Goal: Find specific page/section: Find specific page/section

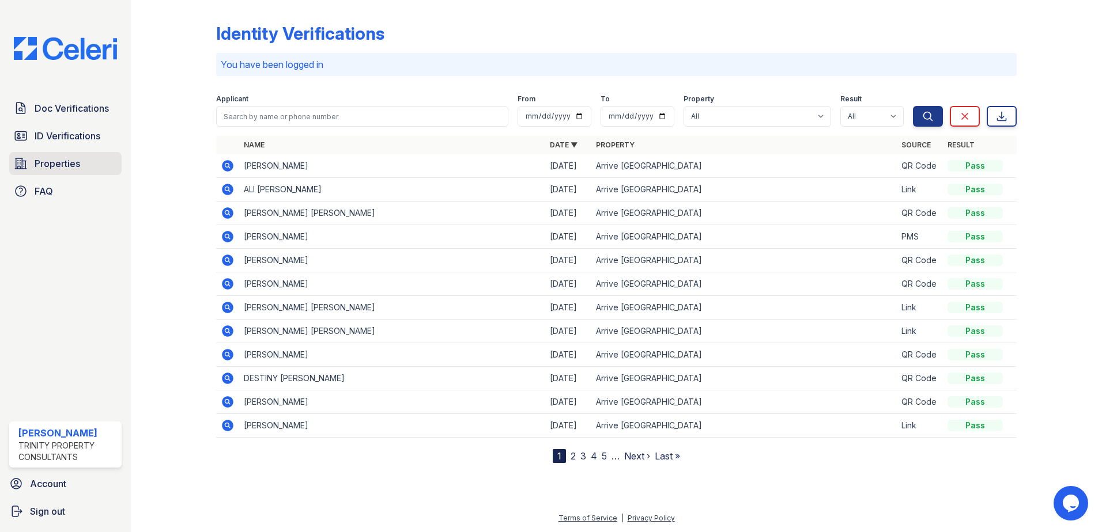
click at [48, 164] on span "Properties" at bounding box center [58, 164] width 46 height 14
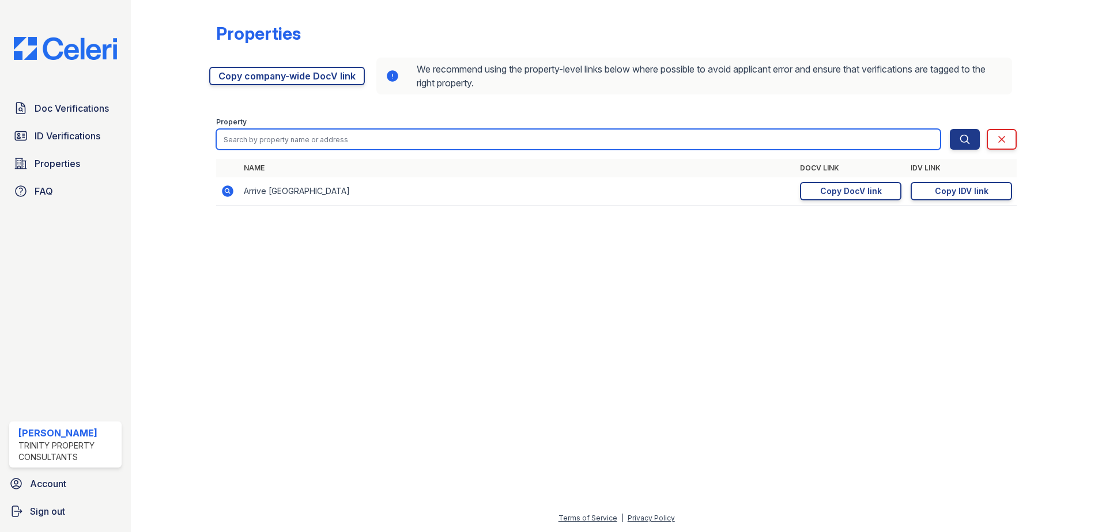
click at [258, 136] on input "search" at bounding box center [578, 139] width 724 height 21
type input "renew on naper"
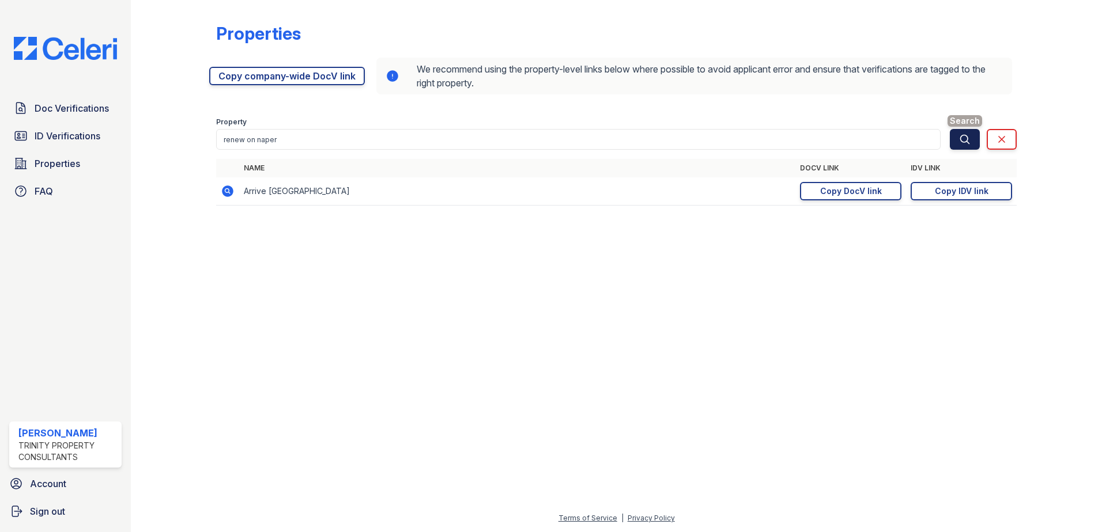
click at [964, 143] on icon "submit" at bounding box center [965, 140] width 12 height 12
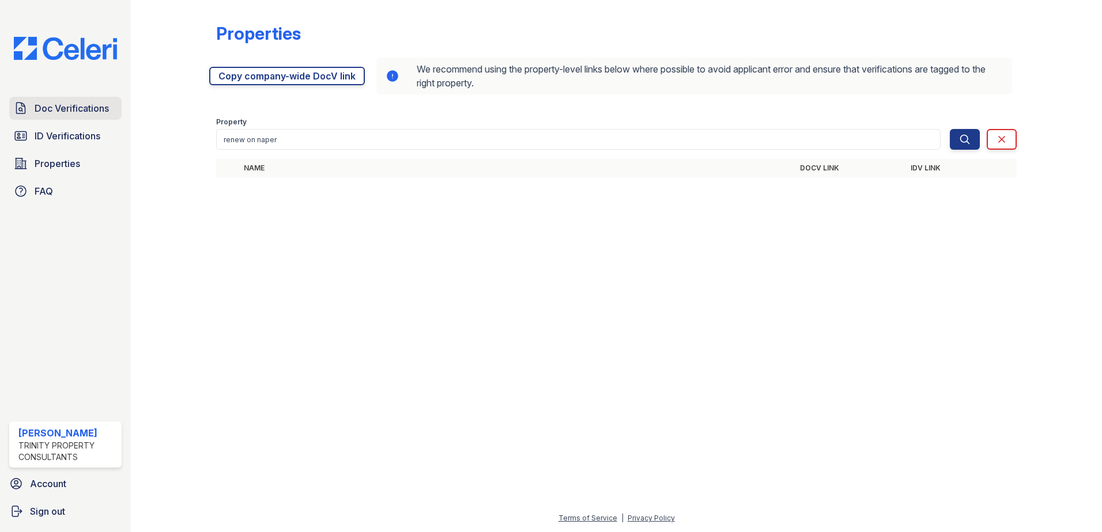
click at [74, 109] on span "Doc Verifications" at bounding box center [72, 108] width 74 height 14
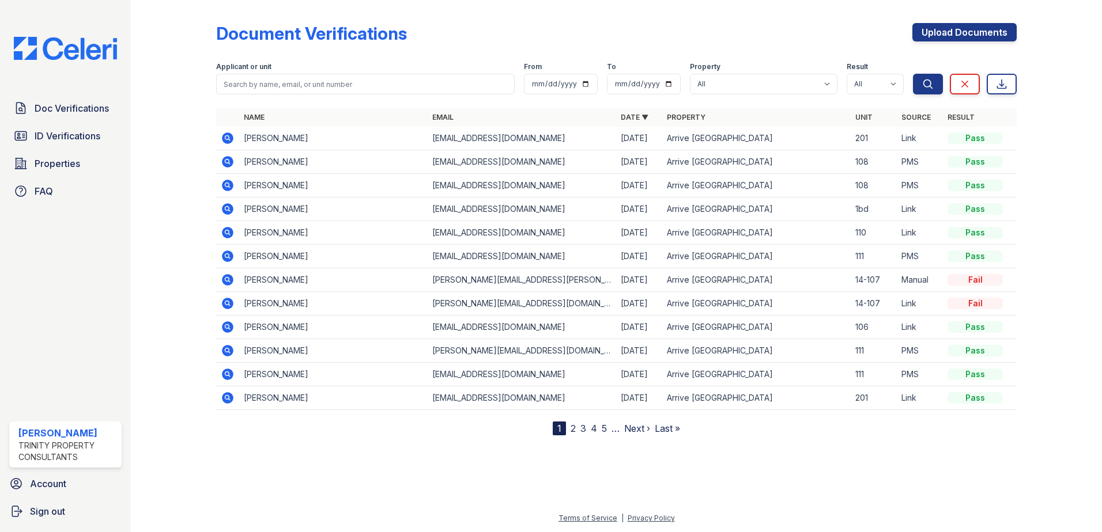
click at [39, 439] on div "[PERSON_NAME]" at bounding box center [67, 433] width 99 height 14
click at [47, 488] on span "Account" at bounding box center [48, 484] width 36 height 14
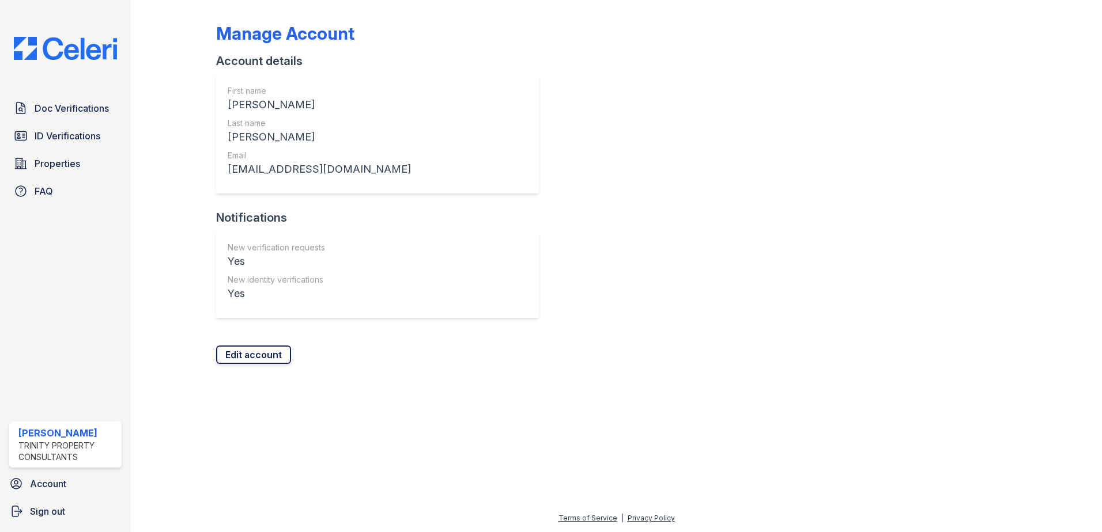
click at [248, 354] on link "Edit account" at bounding box center [253, 355] width 75 height 18
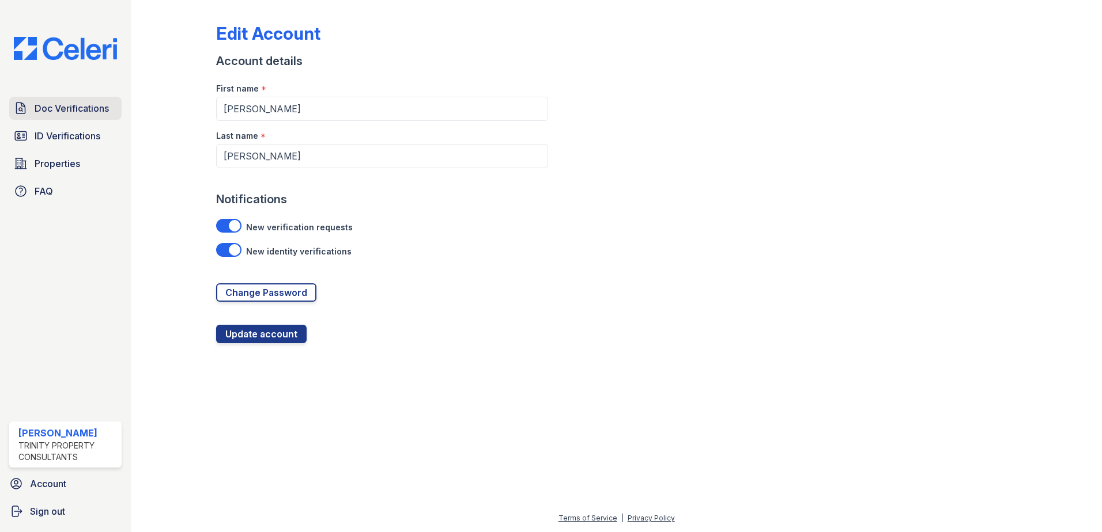
click at [51, 104] on span "Doc Verifications" at bounding box center [72, 108] width 74 height 14
